Goal: Check status: Check status

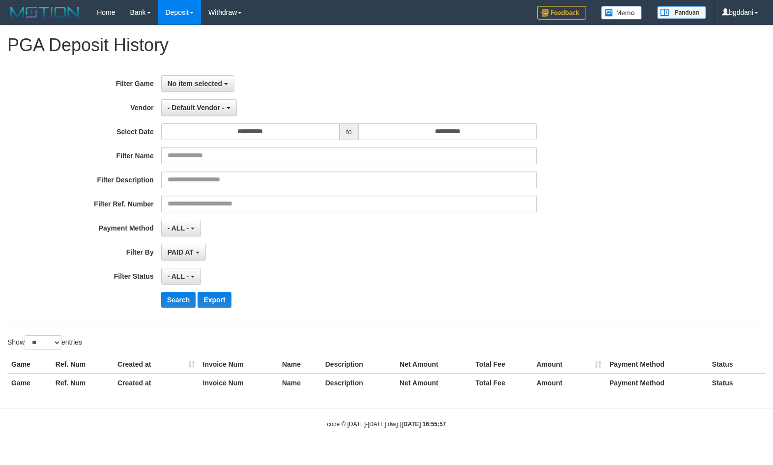
select select "**********"
select select "*"
select select "**"
select select
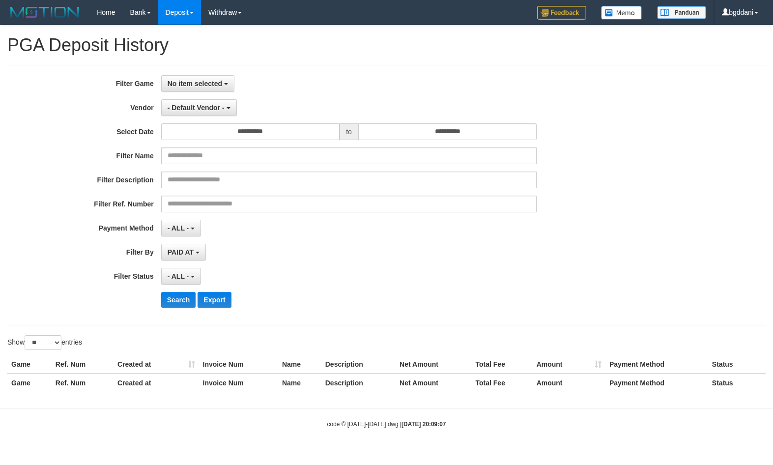
select select "**"
click at [197, 81] on span "No item selected" at bounding box center [195, 84] width 55 height 8
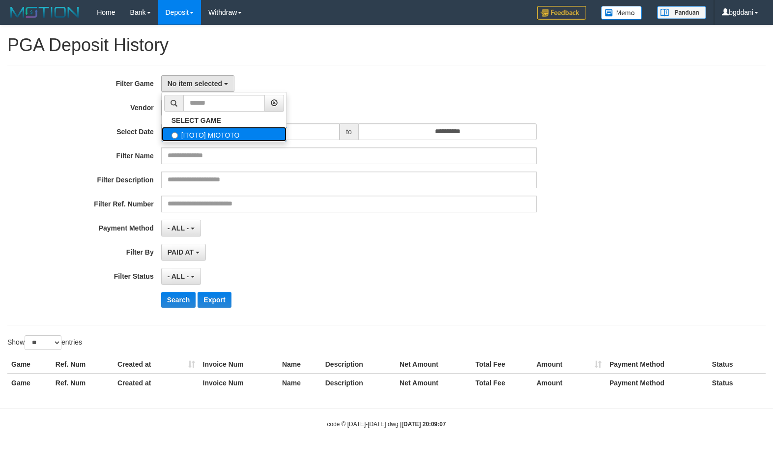
click at [194, 132] on label "[ITOTO] MIOTOTO" at bounding box center [224, 134] width 125 height 15
select select "****"
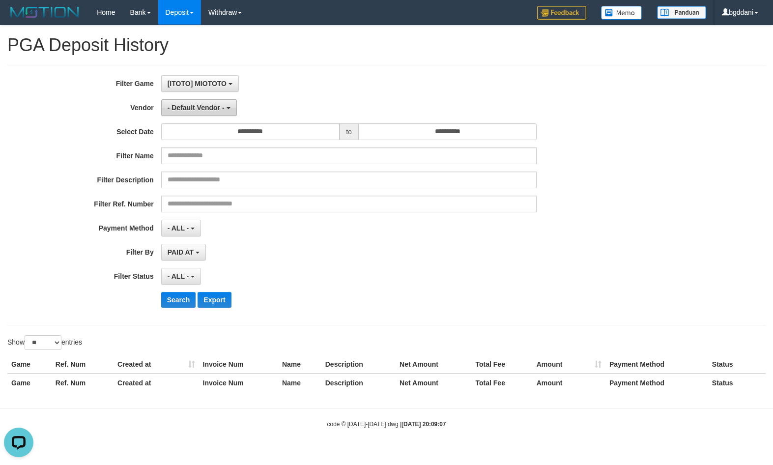
click at [197, 111] on span "- Default Vendor -" at bounding box center [196, 108] width 57 height 8
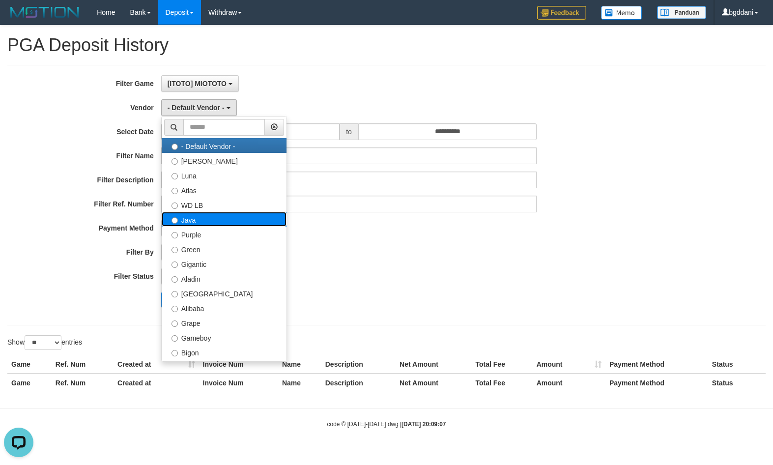
click at [191, 219] on label "Java" at bounding box center [224, 219] width 125 height 15
select select "**********"
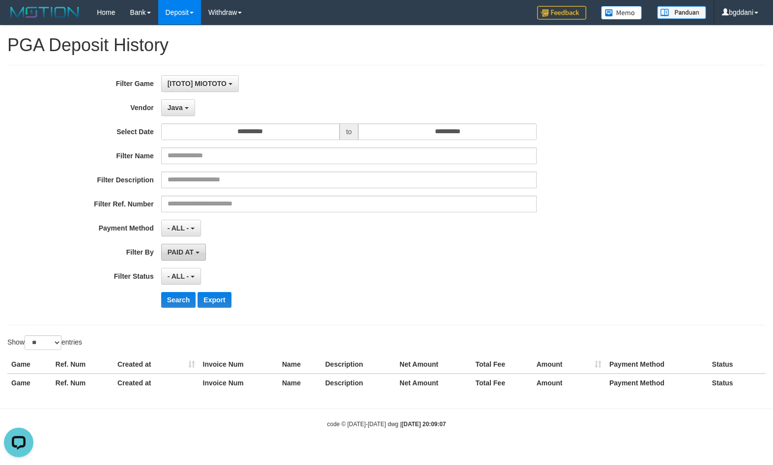
click at [183, 253] on span "PAID AT" at bounding box center [181, 252] width 26 height 8
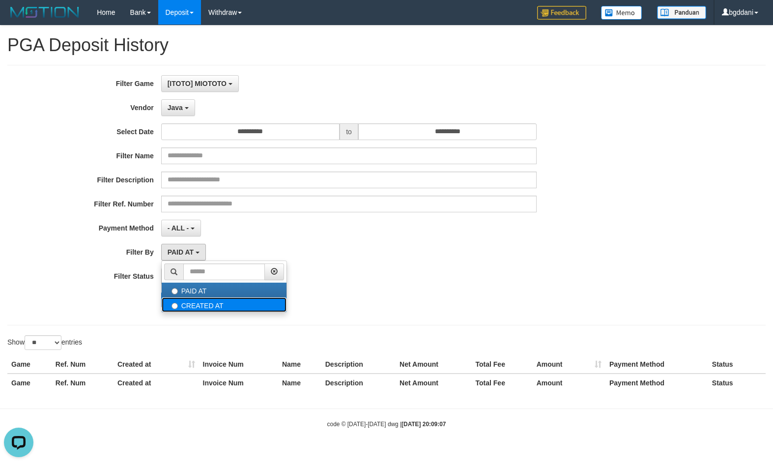
click at [193, 299] on label "CREATED AT" at bounding box center [224, 304] width 125 height 15
select select "*"
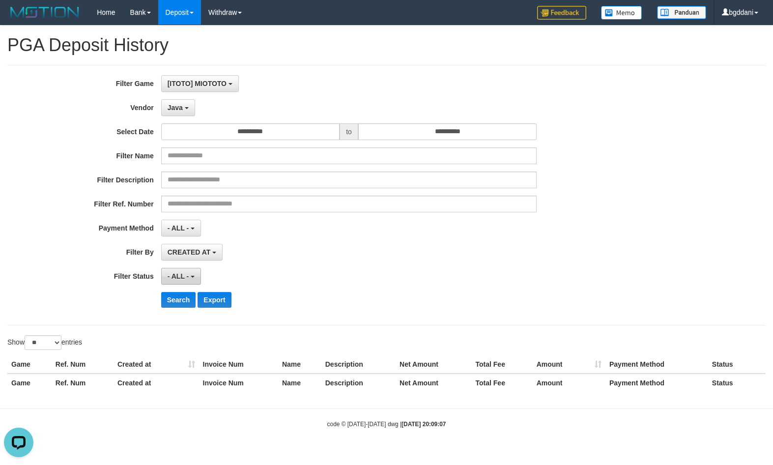
click at [182, 276] on span "- ALL -" at bounding box center [179, 276] width 22 height 8
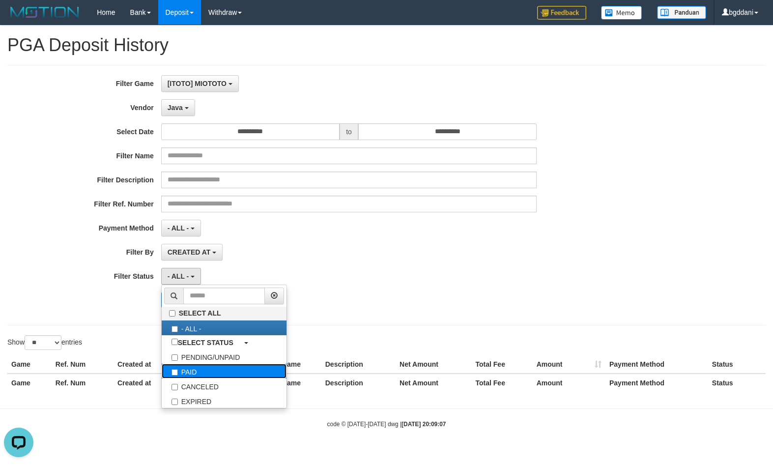
click at [210, 372] on label "PAID" at bounding box center [224, 371] width 125 height 15
select select "*"
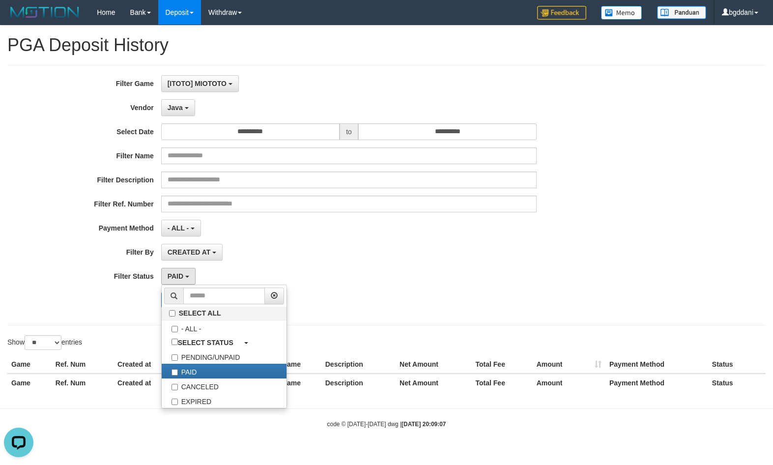
click at [124, 321] on div "**********" at bounding box center [386, 195] width 758 height 260
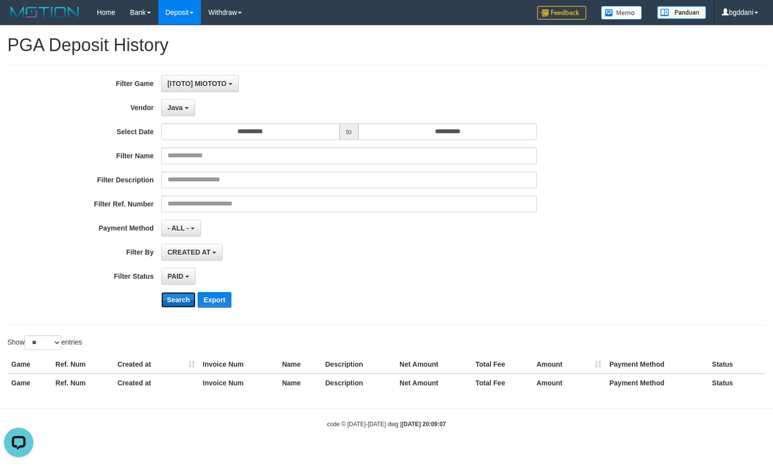
click at [175, 304] on button "Search" at bounding box center [178, 300] width 35 height 16
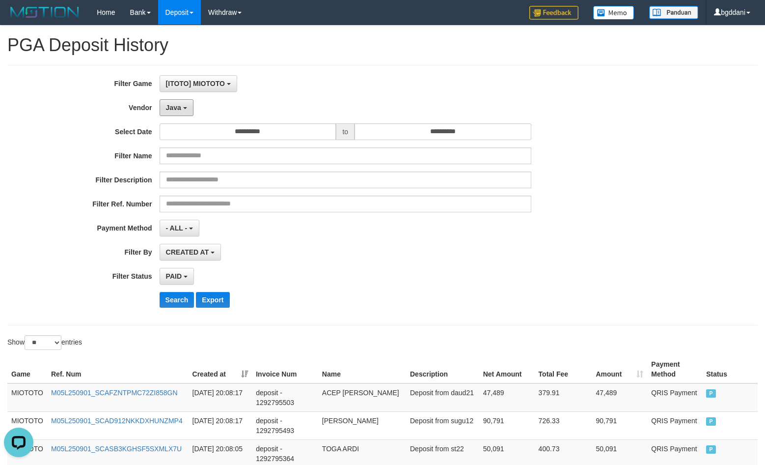
drag, startPoint x: 170, startPoint y: 107, endPoint x: 197, endPoint y: 175, distance: 73.4
click at [170, 107] on span "Java" at bounding box center [173, 108] width 15 height 8
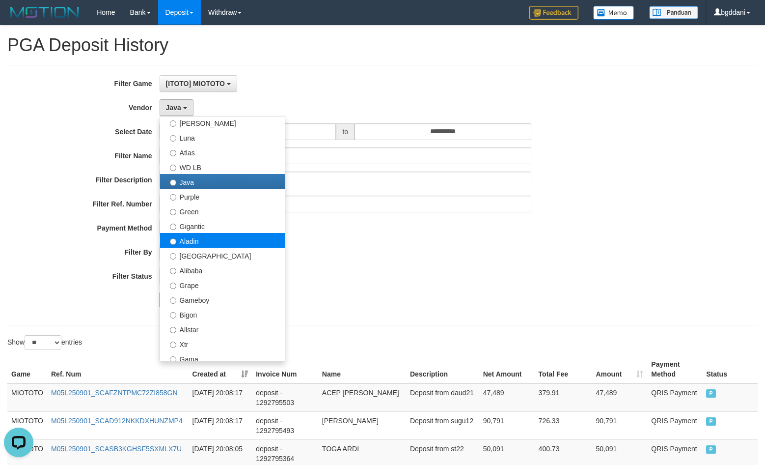
scroll to position [98, 0]
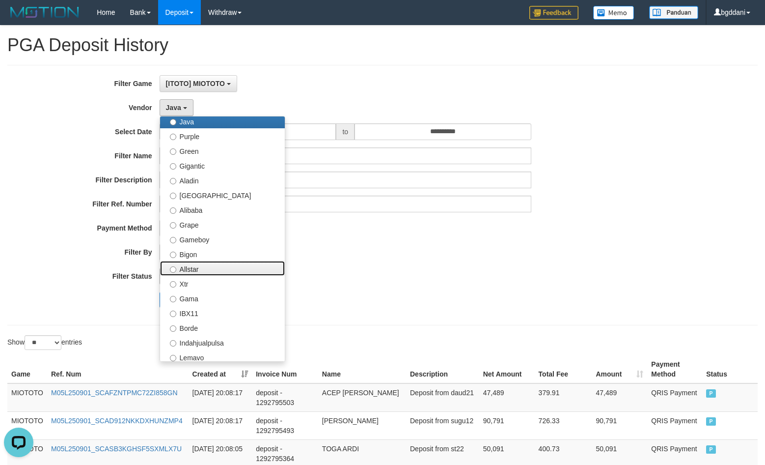
drag, startPoint x: 203, startPoint y: 264, endPoint x: 190, endPoint y: 274, distance: 16.1
click at [203, 264] on label "Allstar" at bounding box center [222, 268] width 125 height 15
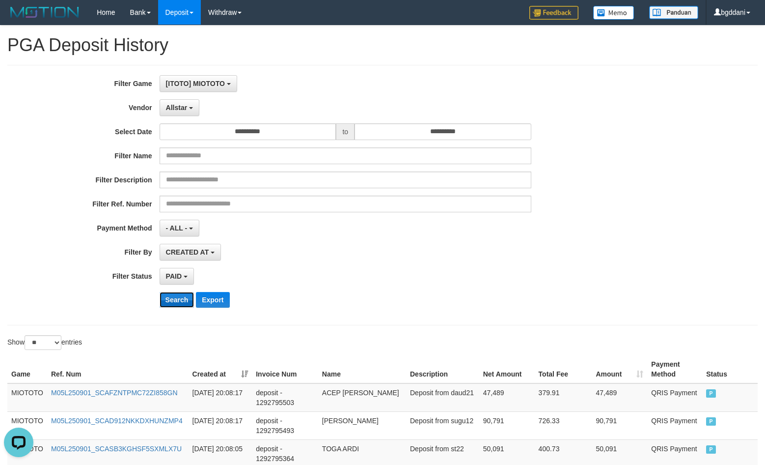
click at [173, 298] on button "Search" at bounding box center [177, 300] width 35 height 16
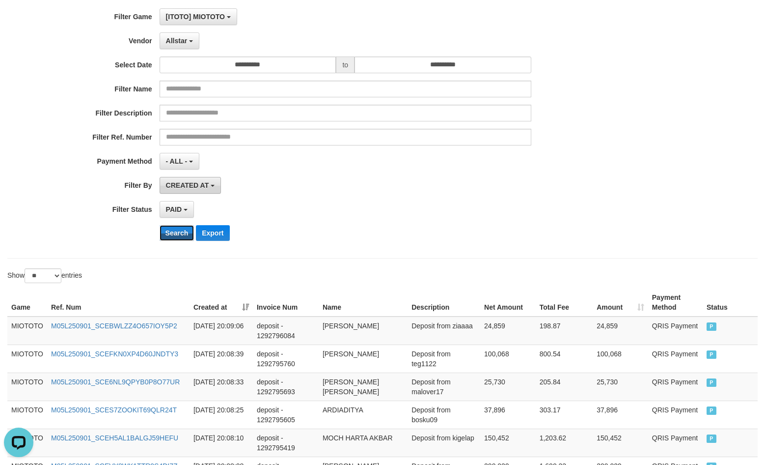
scroll to position [0, 0]
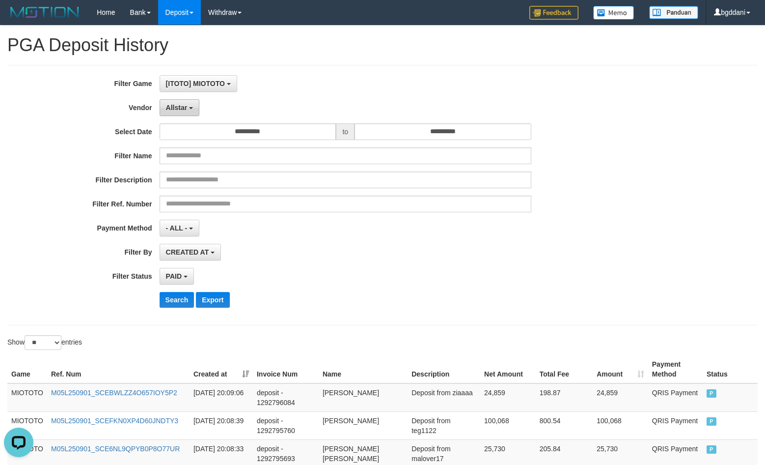
click at [173, 104] on span "Allstar" at bounding box center [177, 108] width 22 height 8
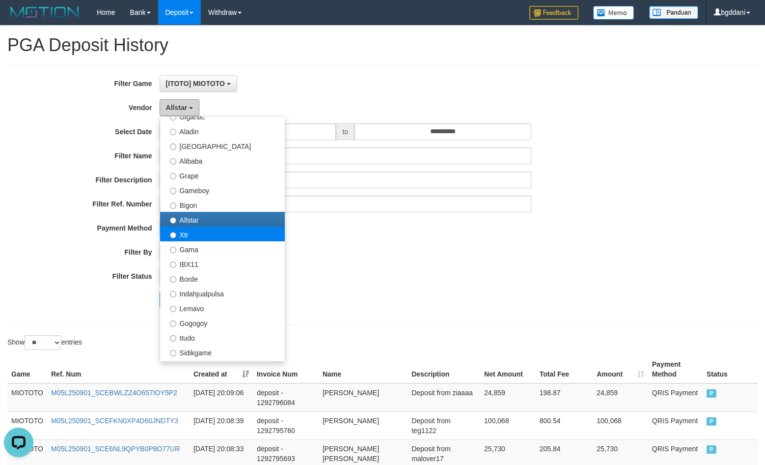
scroll to position [197, 0]
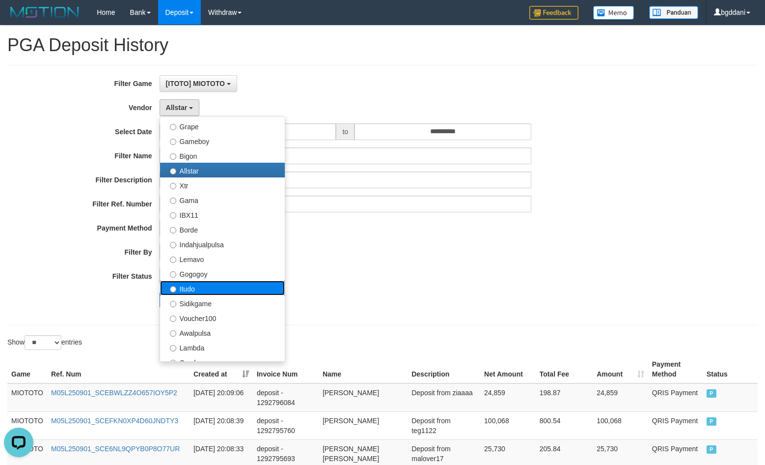
click at [189, 286] on label "Itudo" at bounding box center [222, 288] width 125 height 15
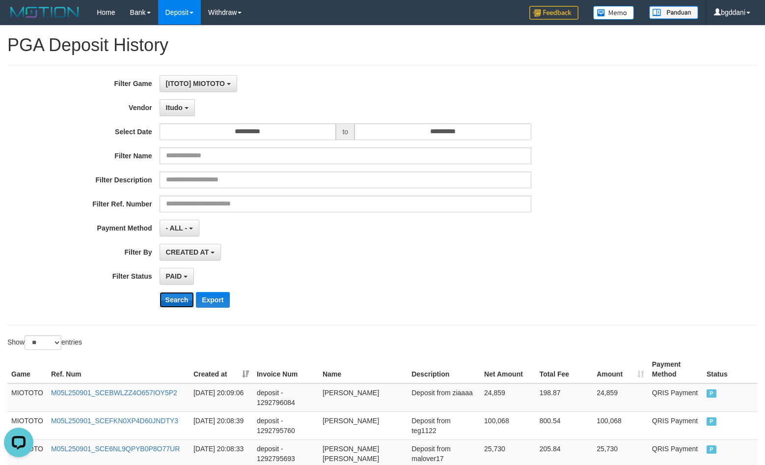
click at [179, 297] on button "Search" at bounding box center [177, 300] width 35 height 16
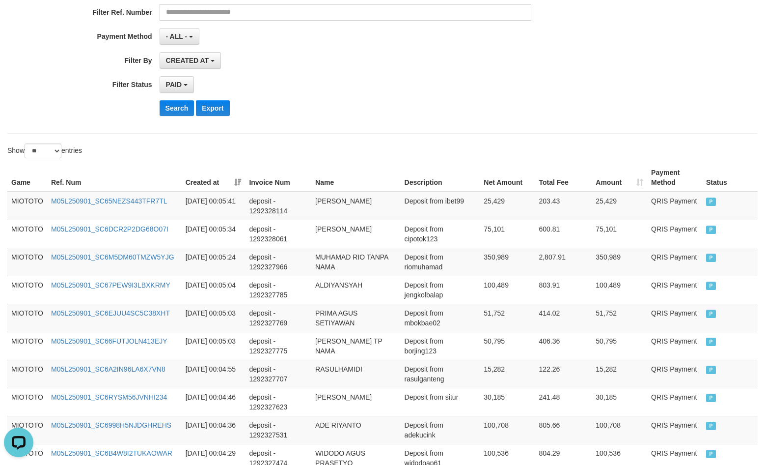
scroll to position [47, 0]
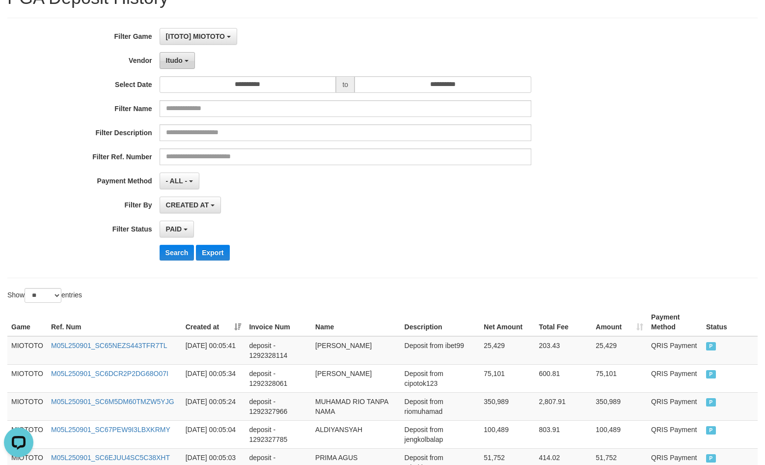
click at [179, 56] on button "Itudo" at bounding box center [177, 60] width 35 height 17
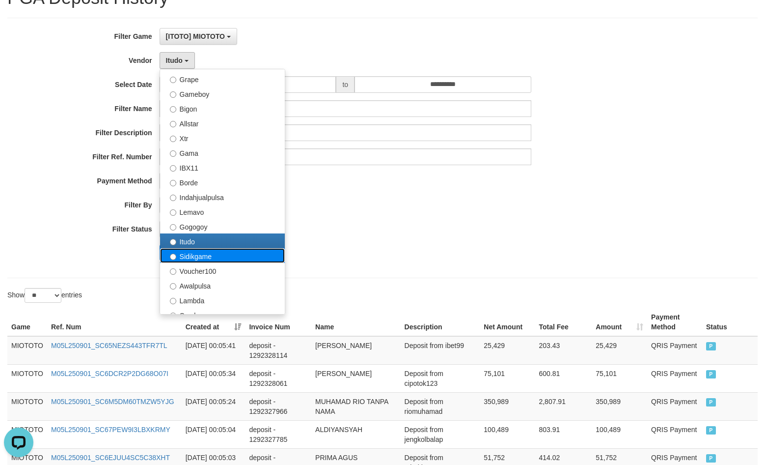
click at [198, 258] on label "Sidikgame" at bounding box center [222, 255] width 125 height 15
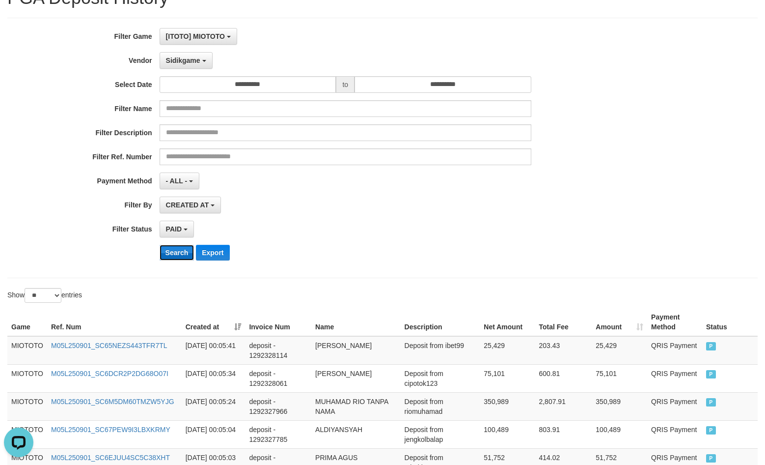
click at [176, 251] on button "Search" at bounding box center [177, 253] width 35 height 16
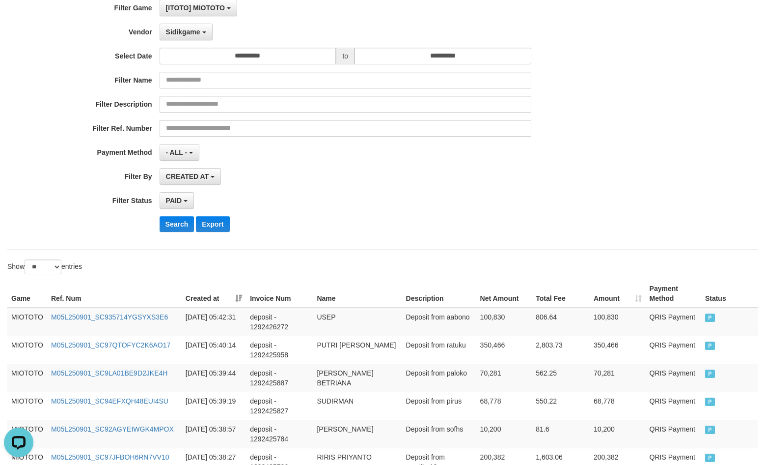
scroll to position [0, 0]
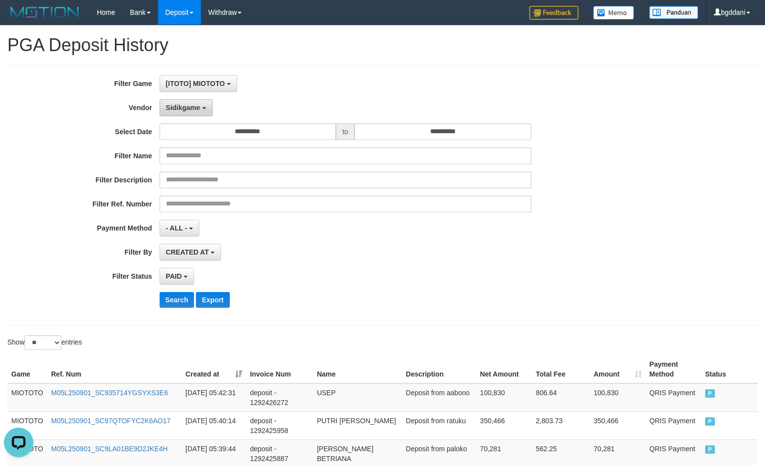
click at [173, 104] on span "Sidikgame" at bounding box center [183, 108] width 34 height 8
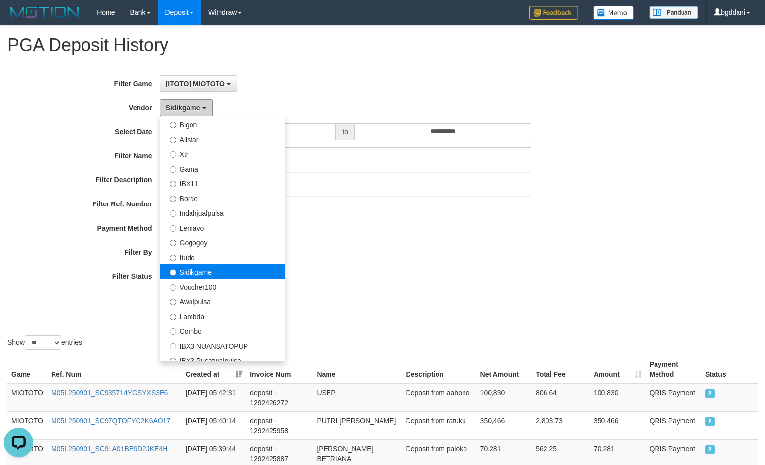
scroll to position [246, 0]
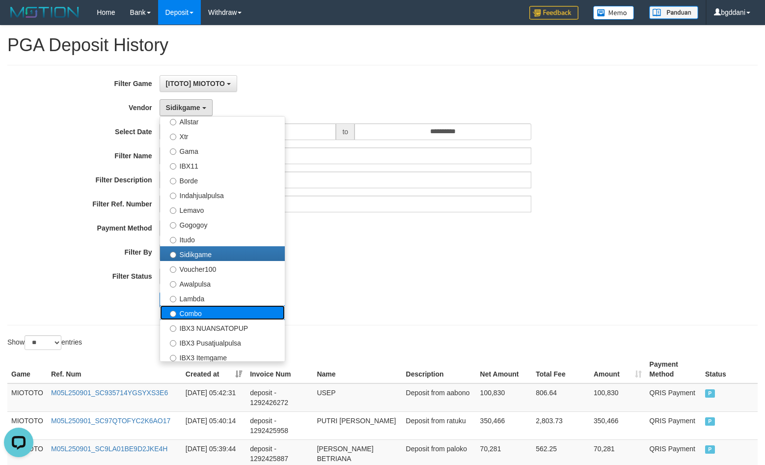
click at [196, 312] on label "Combo" at bounding box center [222, 312] width 125 height 15
select select "**********"
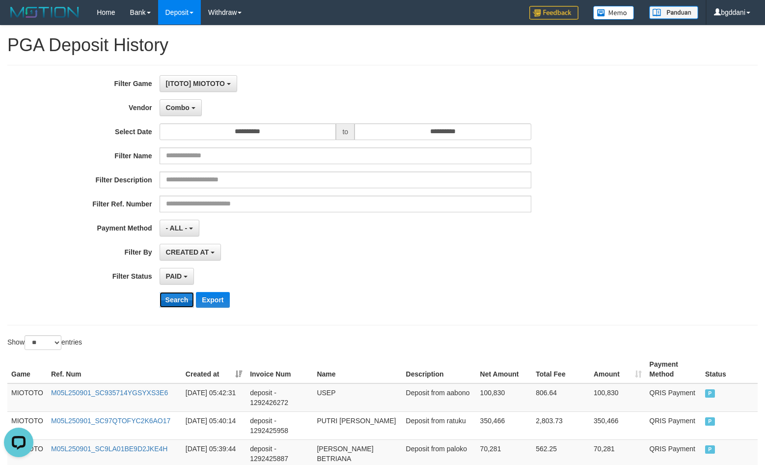
click at [182, 299] on button "Search" at bounding box center [177, 300] width 35 height 16
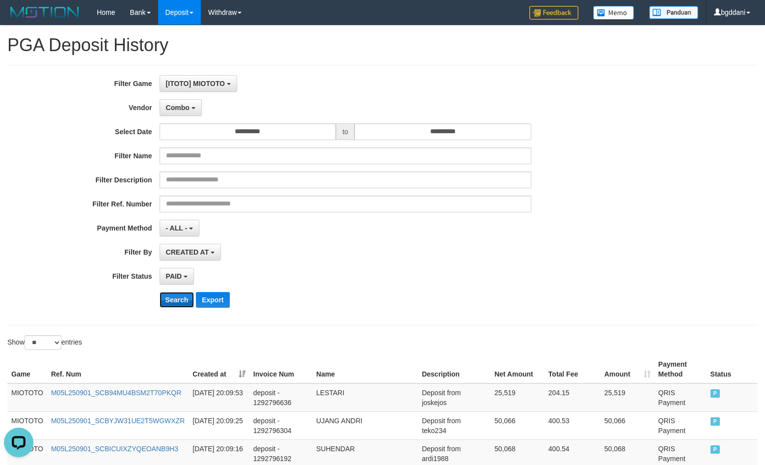
click at [176, 296] on button "Search" at bounding box center [177, 300] width 35 height 16
